Goal: Information Seeking & Learning: Learn about a topic

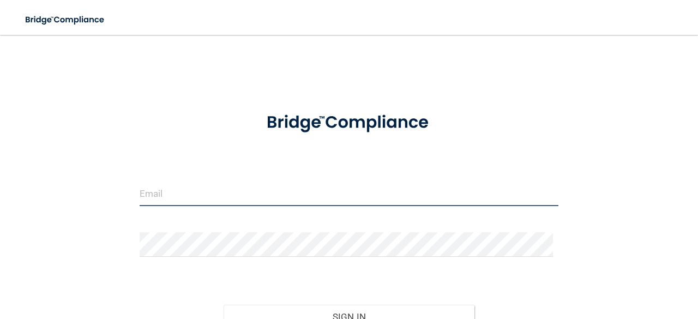
click at [264, 196] on input "email" at bounding box center [349, 194] width 419 height 25
type input "[EMAIL_ADDRESS][DOMAIN_NAME]"
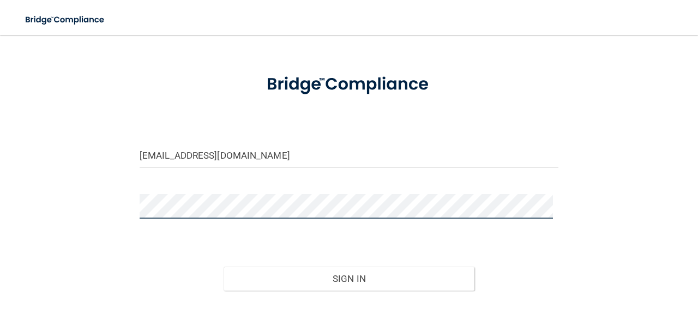
scroll to position [107, 0]
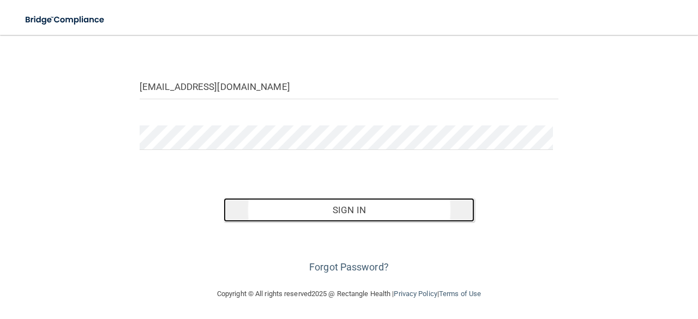
click at [292, 202] on button "Sign In" at bounding box center [350, 210] width 252 height 24
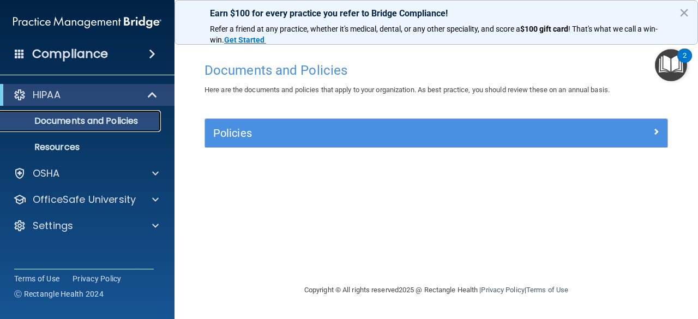
click at [94, 127] on p "Documents and Policies" at bounding box center [81, 121] width 149 height 11
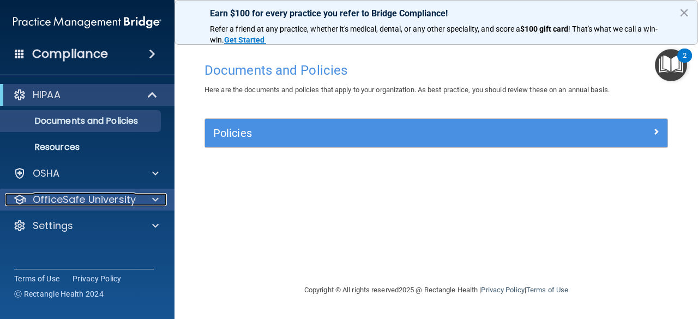
click at [153, 201] on span at bounding box center [155, 199] width 7 height 13
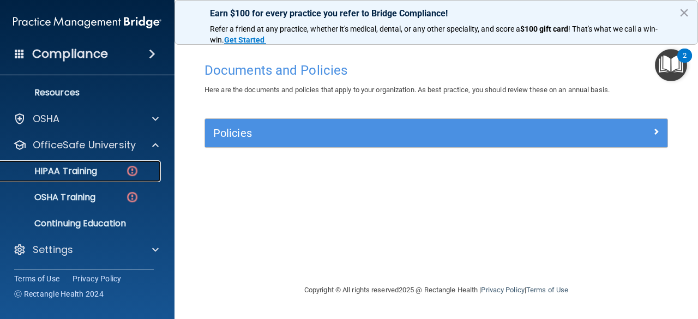
click at [81, 171] on p "HIPAA Training" at bounding box center [52, 171] width 90 height 11
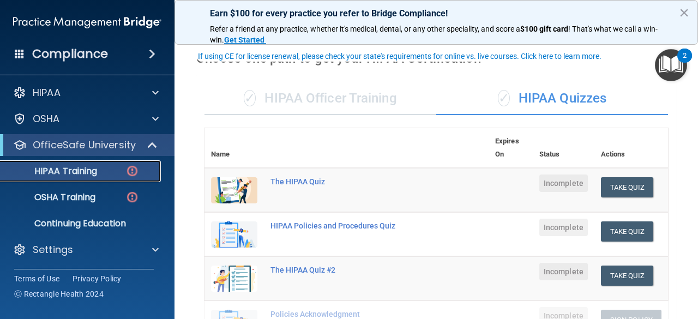
scroll to position [55, 0]
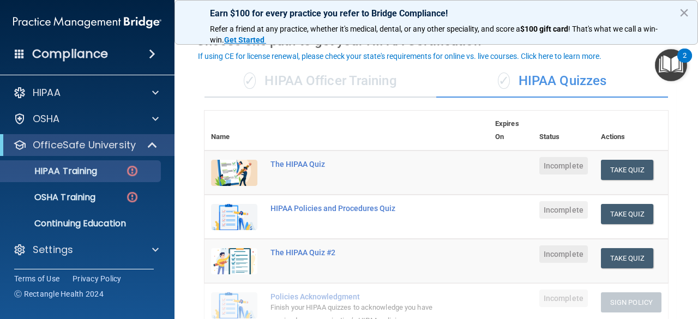
click at [330, 79] on div "✓ HIPAA Officer Training" at bounding box center [321, 81] width 232 height 33
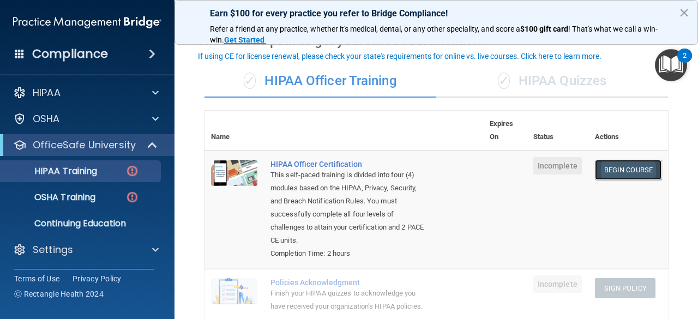
click at [609, 172] on link "Begin Course" at bounding box center [628, 170] width 67 height 20
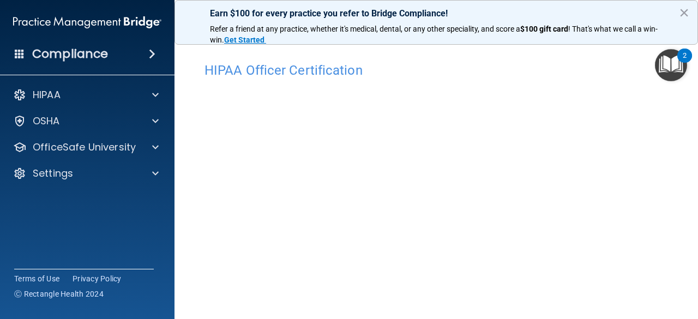
click at [679, 10] on div "Earn $100 for every practice you refer to Bridge Compliance! Refer a friend at …" at bounding box center [437, 22] width 524 height 45
click at [685, 13] on button "×" at bounding box center [684, 12] width 10 height 17
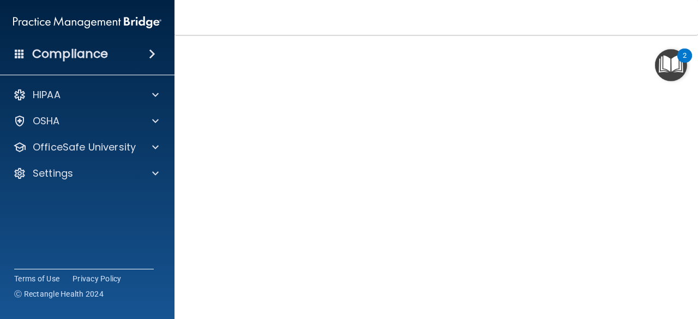
scroll to position [112, 0]
